Goal: Transaction & Acquisition: Purchase product/service

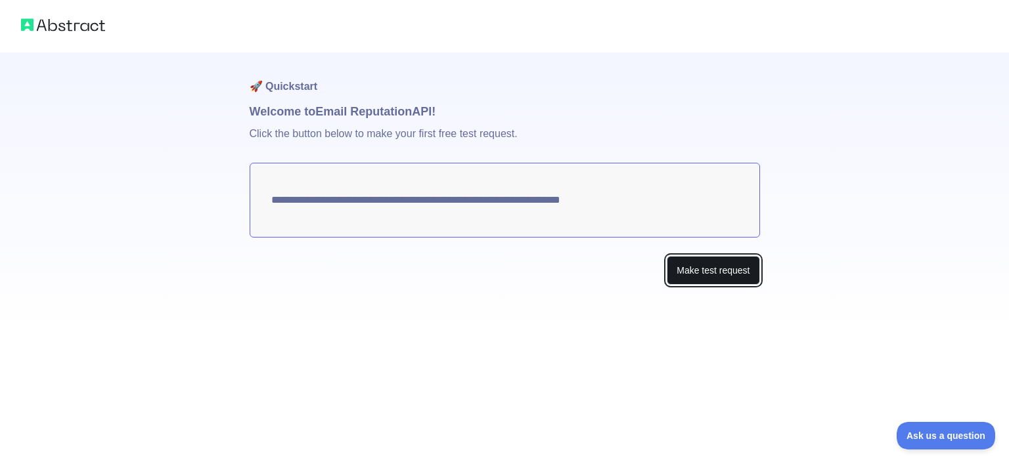
click at [706, 274] on button "Make test request" at bounding box center [712, 271] width 93 height 30
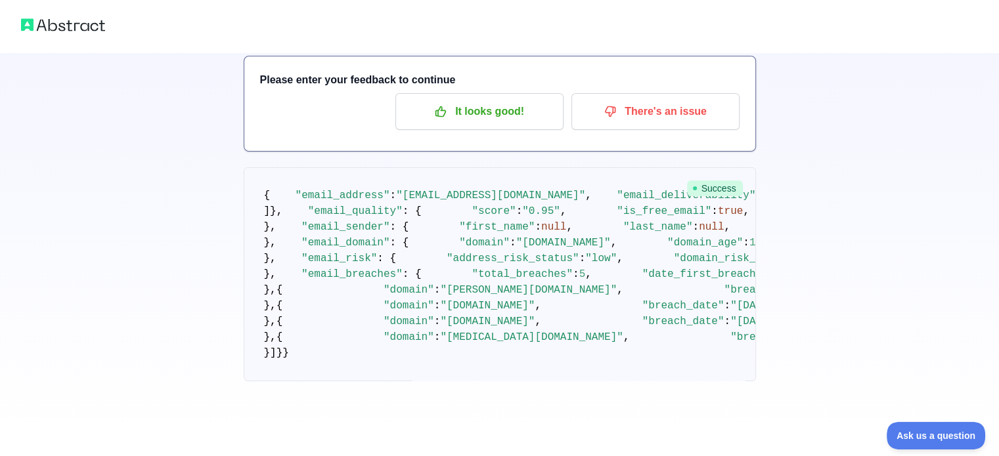
scroll to position [175, 0]
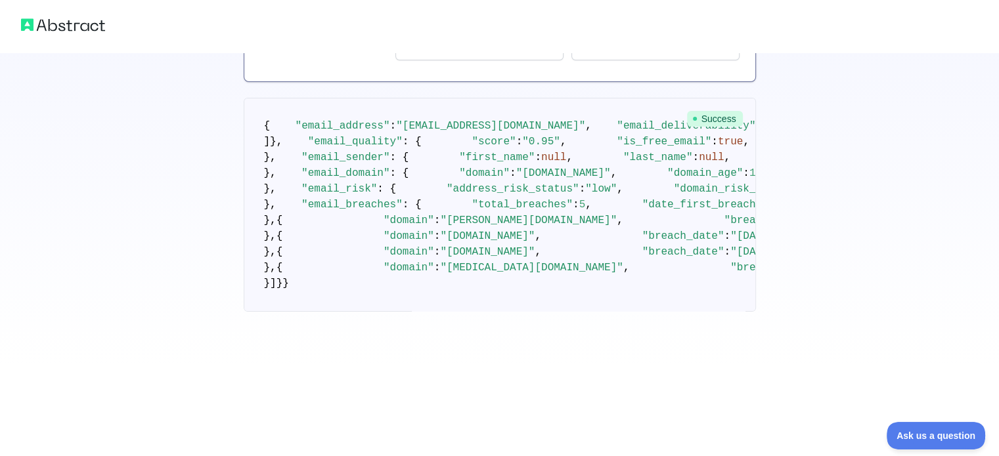
click at [393, 212] on pre "{ "email_address" : "[EMAIL_ADDRESS][DOMAIN_NAME]" , "email_deliverability" : {…" at bounding box center [500, 205] width 512 height 214
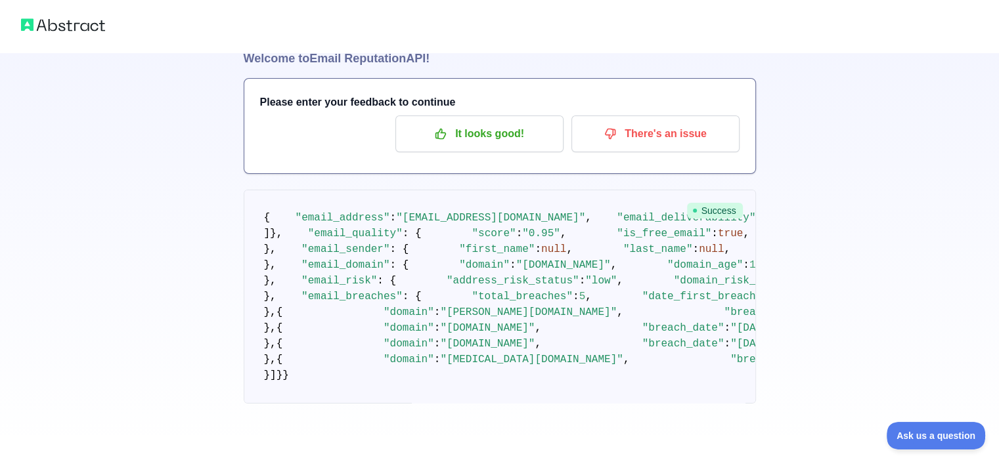
scroll to position [0, 0]
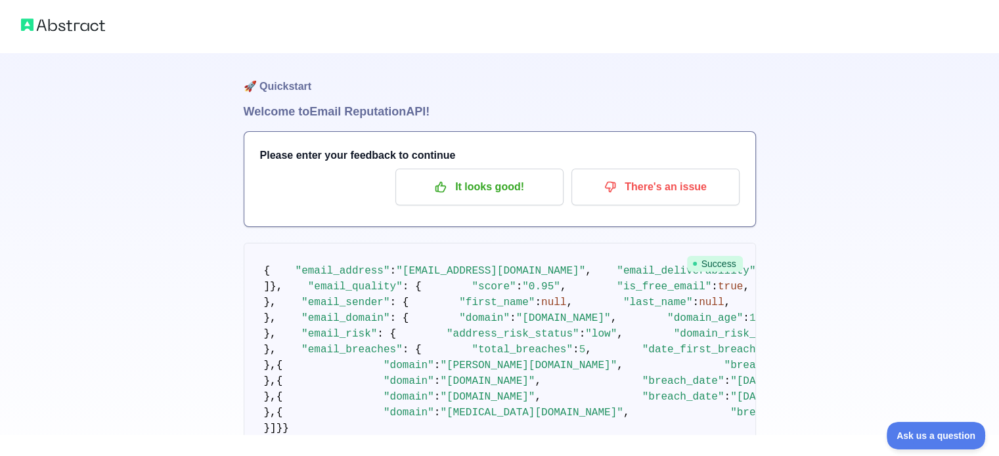
click at [397, 277] on span ""[EMAIL_ADDRESS][DOMAIN_NAME]"" at bounding box center [490, 271] width 189 height 12
drag, startPoint x: 394, startPoint y: 284, endPoint x: 478, endPoint y: 284, distance: 84.0
click at [478, 277] on span ""[EMAIL_ADDRESS][DOMAIN_NAME]"" at bounding box center [490, 271] width 189 height 12
click at [494, 294] on pre "{ "email_address" : "[EMAIL_ADDRESS][DOMAIN_NAME]" , "email_deliverability" : {…" at bounding box center [500, 350] width 512 height 214
drag, startPoint x: 525, startPoint y: 285, endPoint x: 393, endPoint y: 282, distance: 132.7
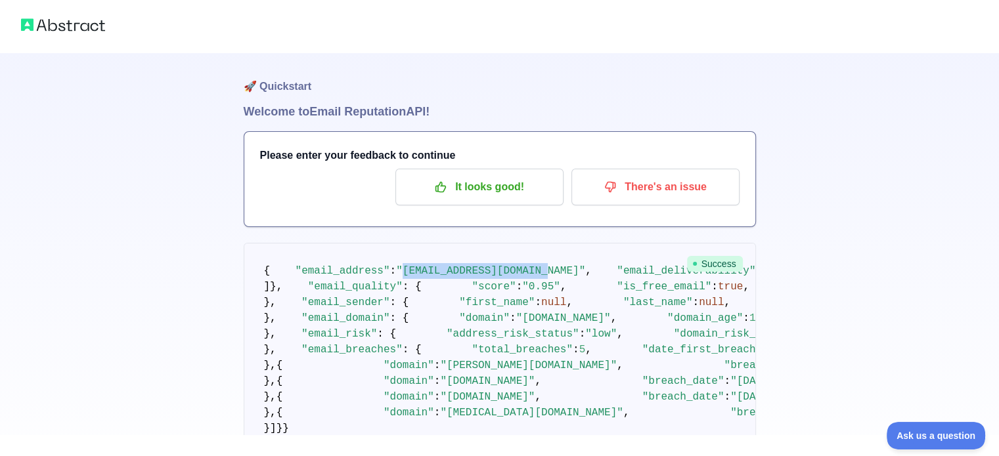
click at [396, 277] on span ""[EMAIL_ADDRESS][DOMAIN_NAME]"" at bounding box center [490, 271] width 189 height 12
drag, startPoint x: 544, startPoint y: 288, endPoint x: 531, endPoint y: 283, distance: 13.9
click at [540, 286] on pre "{ "email_address" : "[EMAIL_ADDRESS][DOMAIN_NAME]" , "email_deliverability" : {…" at bounding box center [500, 350] width 512 height 214
drag, startPoint x: 529, startPoint y: 284, endPoint x: 391, endPoint y: 288, distance: 138.6
click at [396, 277] on span ""[EMAIL_ADDRESS][DOMAIN_NAME]"" at bounding box center [490, 271] width 189 height 12
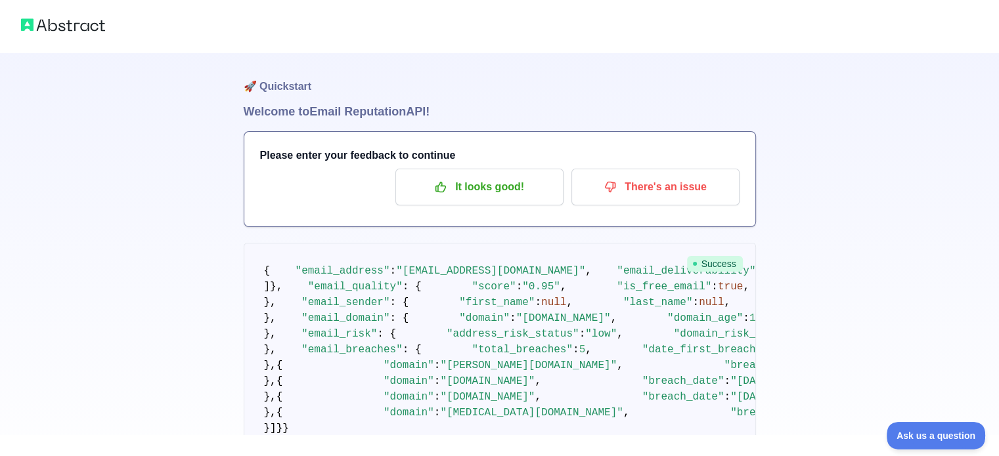
click at [532, 315] on pre "{ "email_address" : "[EMAIL_ADDRESS][DOMAIN_NAME]" , "email_deliverability" : {…" at bounding box center [500, 350] width 512 height 214
click at [72, 28] on img at bounding box center [63, 25] width 84 height 18
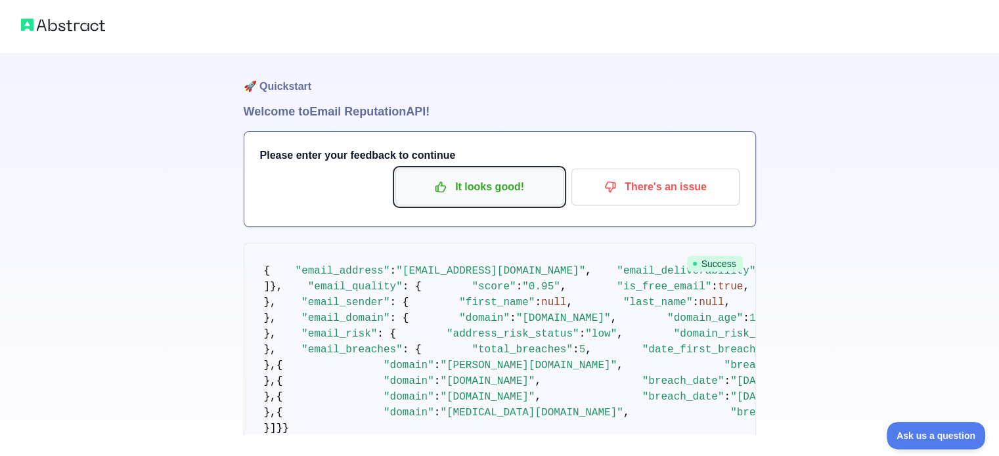
click at [497, 186] on p "It looks good!" at bounding box center [479, 187] width 148 height 22
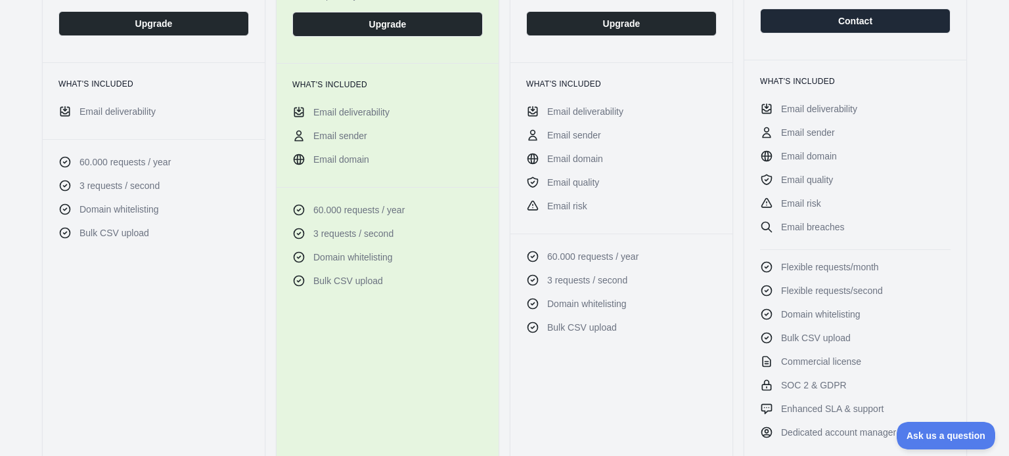
scroll to position [613, 0]
